Goal: Information Seeking & Learning: Learn about a topic

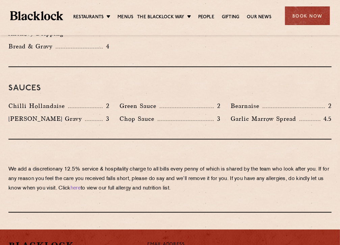
scroll to position [1150, 0]
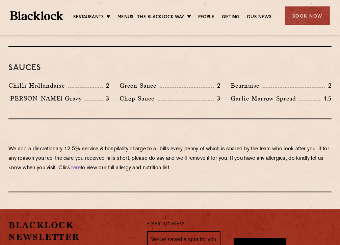
click at [246, 81] on p "Bearnaise" at bounding box center [247, 85] width 32 height 9
drag, startPoint x: 246, startPoint y: 73, endPoint x: 235, endPoint y: 66, distance: 12.7
click at [235, 66] on div "Sauces Chilli Hollandaise 2 Green Sauce 2 Bearnaise 2 [PERSON_NAME] Gravy 3 Cho…" at bounding box center [170, 83] width 324 height 72
click at [242, 81] on p "Bearnaise" at bounding box center [247, 85] width 32 height 9
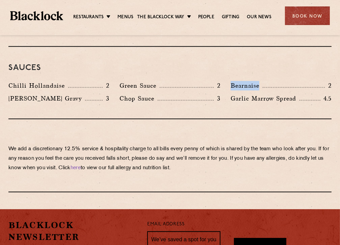
click at [242, 81] on p "Bearnaise" at bounding box center [247, 85] width 32 height 9
drag, startPoint x: 242, startPoint y: 74, endPoint x: 233, endPoint y: 75, distance: 9.9
click at [233, 81] on p "Bearnaise" at bounding box center [247, 85] width 32 height 9
click at [229, 81] on div "Bearnaise 2" at bounding box center [281, 87] width 111 height 13
drag, startPoint x: 231, startPoint y: 75, endPoint x: 262, endPoint y: 75, distance: 31.1
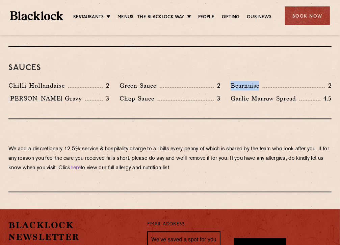
click at [262, 81] on p "Bearnaise" at bounding box center [247, 85] width 32 height 9
click at [254, 81] on p "Bearnaise" at bounding box center [247, 85] width 32 height 9
click at [250, 81] on p "Bearnaise" at bounding box center [247, 85] width 32 height 9
copy p "Bearnaise"
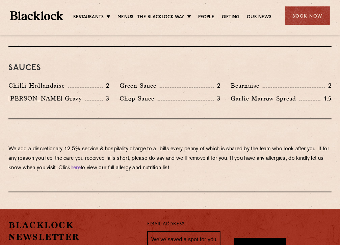
click at [250, 96] on div "Garlic Marrow Spread 4.5" at bounding box center [281, 100] width 111 height 13
drag, startPoint x: 231, startPoint y: 89, endPoint x: 296, endPoint y: 88, distance: 64.9
click at [296, 94] on p "Garlic Marrow Spread" at bounding box center [265, 98] width 69 height 9
click at [116, 94] on div "Chop Sauce 3" at bounding box center [170, 100] width 111 height 13
drag, startPoint x: 119, startPoint y: 86, endPoint x: 154, endPoint y: 88, distance: 34.6
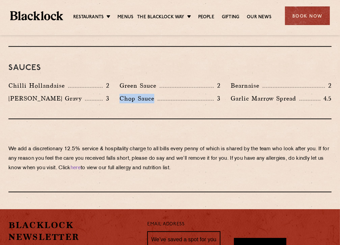
click at [154, 94] on div "Chop Sauce 3" at bounding box center [170, 100] width 111 height 13
drag, startPoint x: 154, startPoint y: 88, endPoint x: 140, endPoint y: 87, distance: 13.9
click at [140, 94] on p "Chop Sauce" at bounding box center [139, 98] width 38 height 9
copy p "Chop Sauce"
drag, startPoint x: 47, startPoint y: 57, endPoint x: 31, endPoint y: 68, distance: 19.3
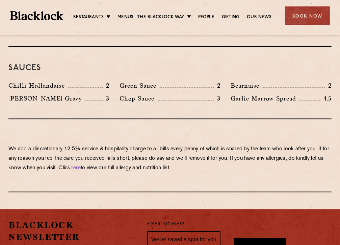
click at [46, 64] on h3 "Sauces" at bounding box center [170, 68] width 324 height 9
click at [42, 81] on p "Chilli Hollandaise" at bounding box center [38, 85] width 60 height 9
drag, startPoint x: 42, startPoint y: 73, endPoint x: 24, endPoint y: 69, distance: 18.3
click at [24, 69] on div "Sauces Chilli Hollandaise 2 Green Sauce 2 Bearnaise 2 [PERSON_NAME] Gravy 3 Cho…" at bounding box center [170, 83] width 324 height 72
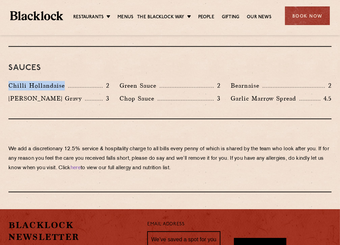
drag, startPoint x: 9, startPoint y: 75, endPoint x: 68, endPoint y: 73, distance: 58.9
click at [68, 81] on div "Chilli Hollandaise 2" at bounding box center [58, 85] width 101 height 9
copy p "Chilli Hollandaise"
